Goal: Task Accomplishment & Management: Use online tool/utility

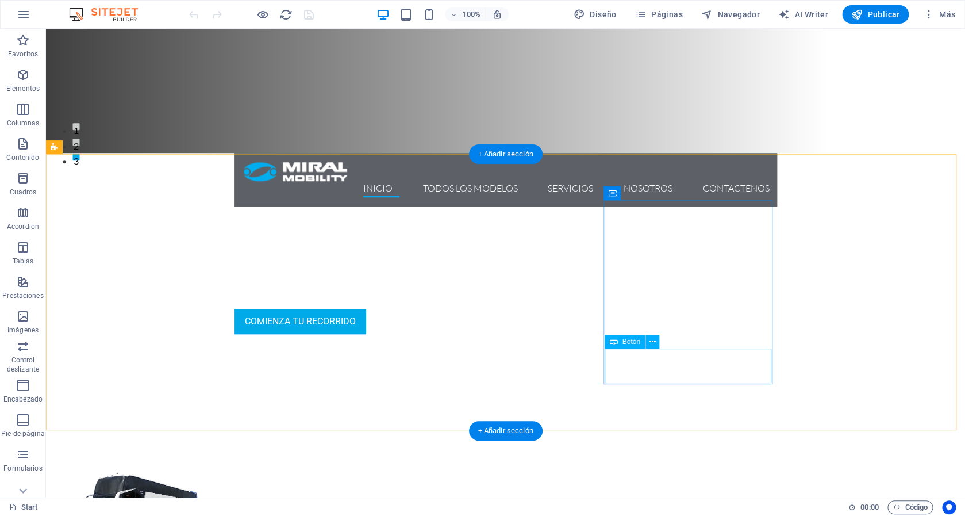
scroll to position [343, 0]
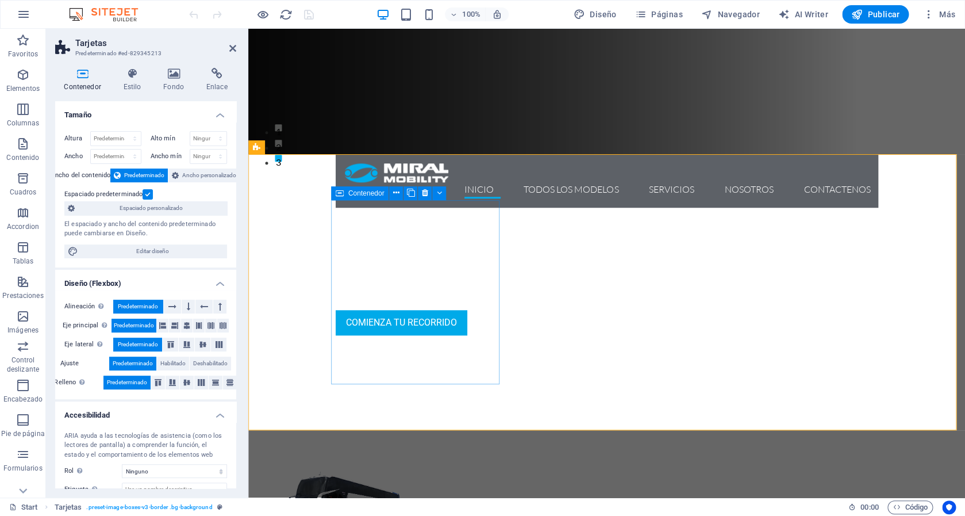
click at [345, 193] on div "Contenedor" at bounding box center [360, 193] width 58 height 14
click at [397, 192] on icon at bounding box center [396, 193] width 6 height 12
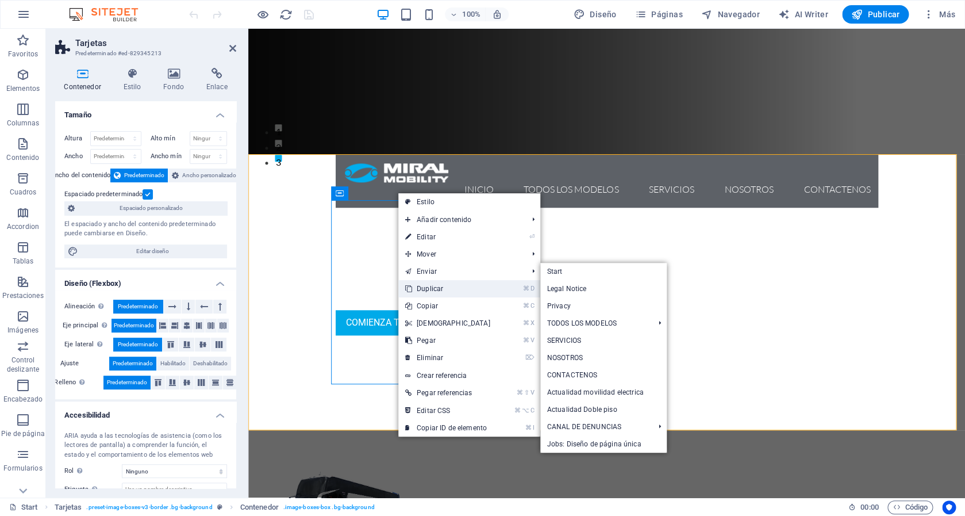
click at [462, 286] on link "⌘ D Duplicar" at bounding box center [447, 288] width 99 height 17
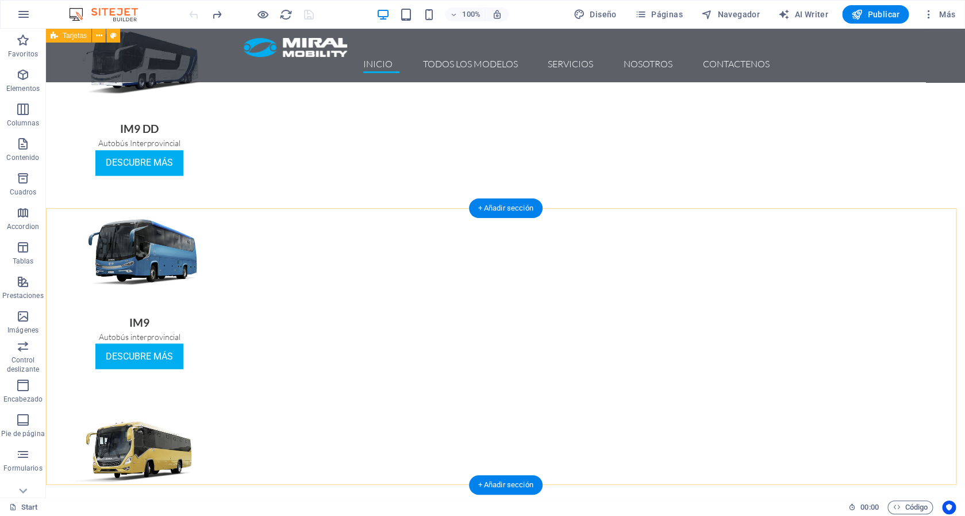
scroll to position [0, 0]
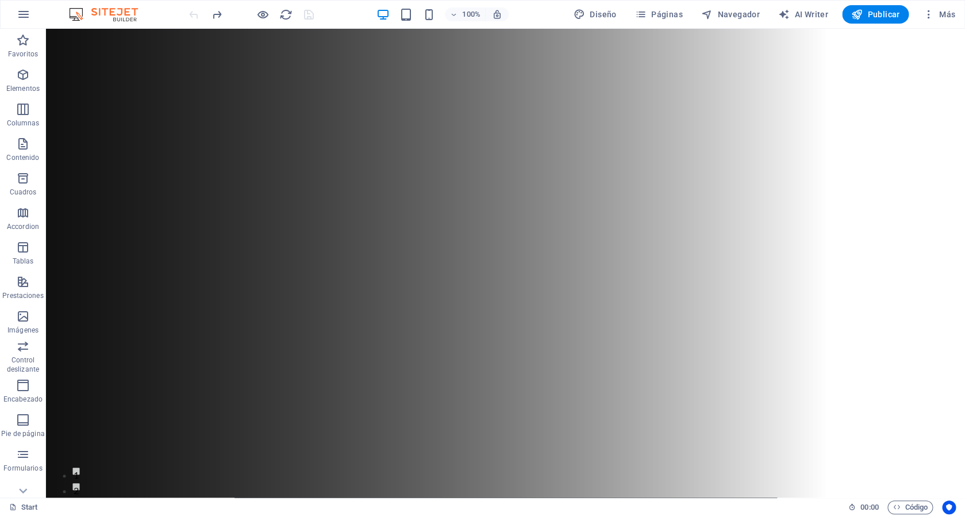
click at [310, 9] on div at bounding box center [251, 14] width 129 height 18
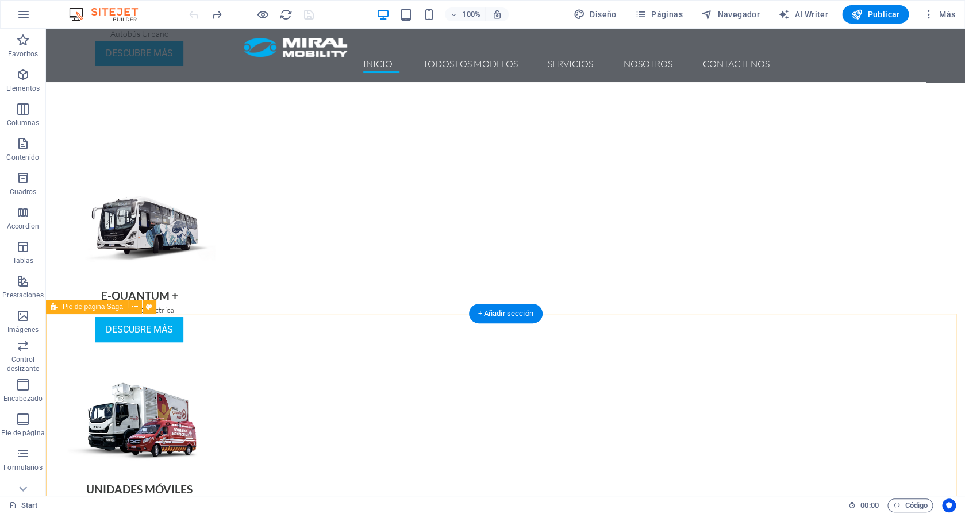
scroll to position [2068, 0]
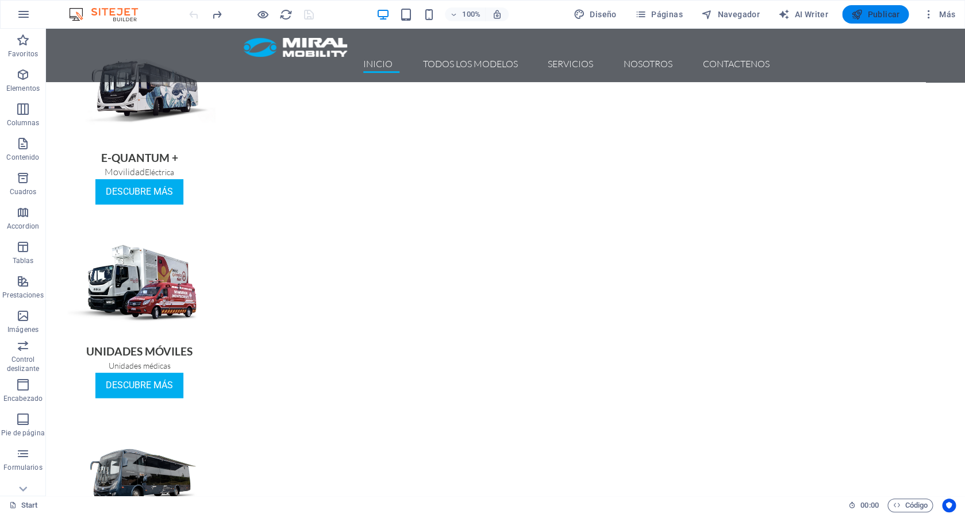
click at [886, 17] on span "Publicar" at bounding box center [875, 14] width 49 height 11
